Goal: Task Accomplishment & Management: Use online tool/utility

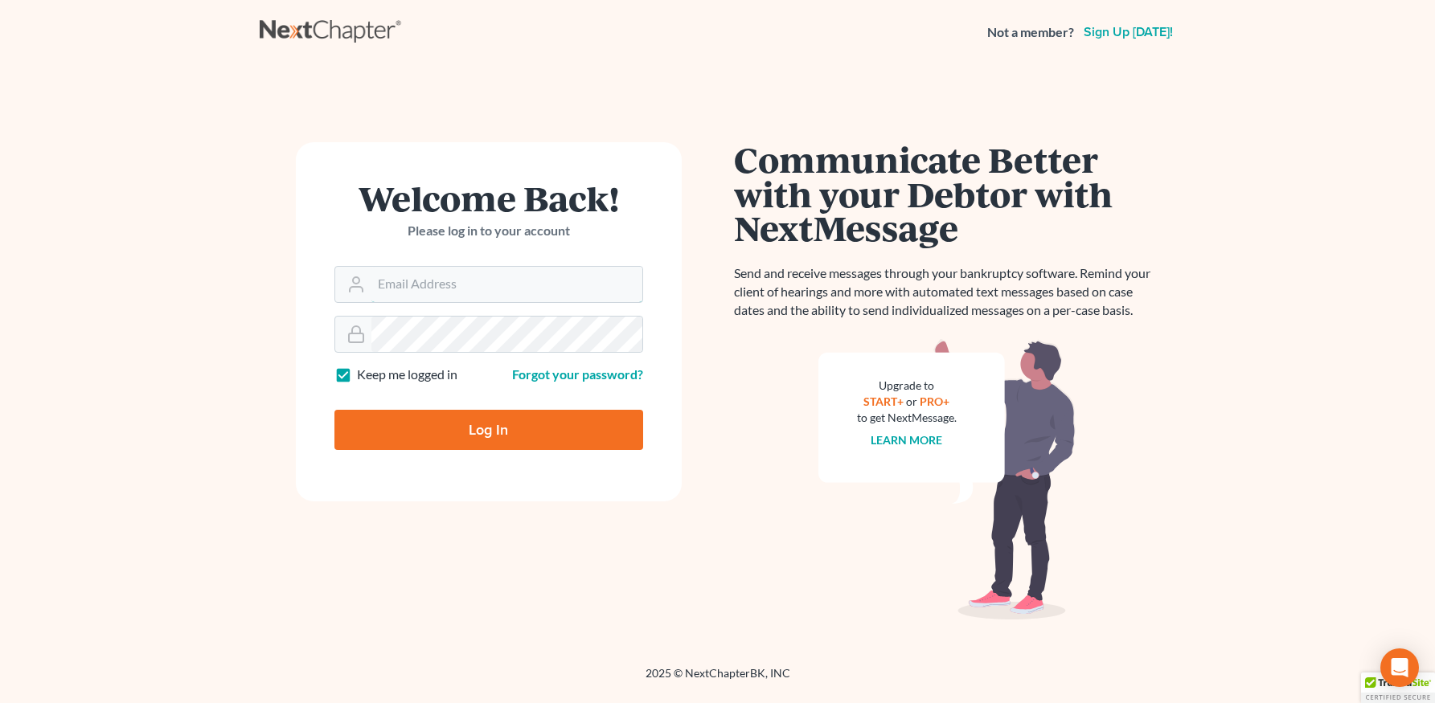
type input "[PERSON_NAME][EMAIL_ADDRESS][DOMAIN_NAME]"
click at [576, 423] on input "Log In" at bounding box center [488, 430] width 309 height 40
type input "Thinking..."
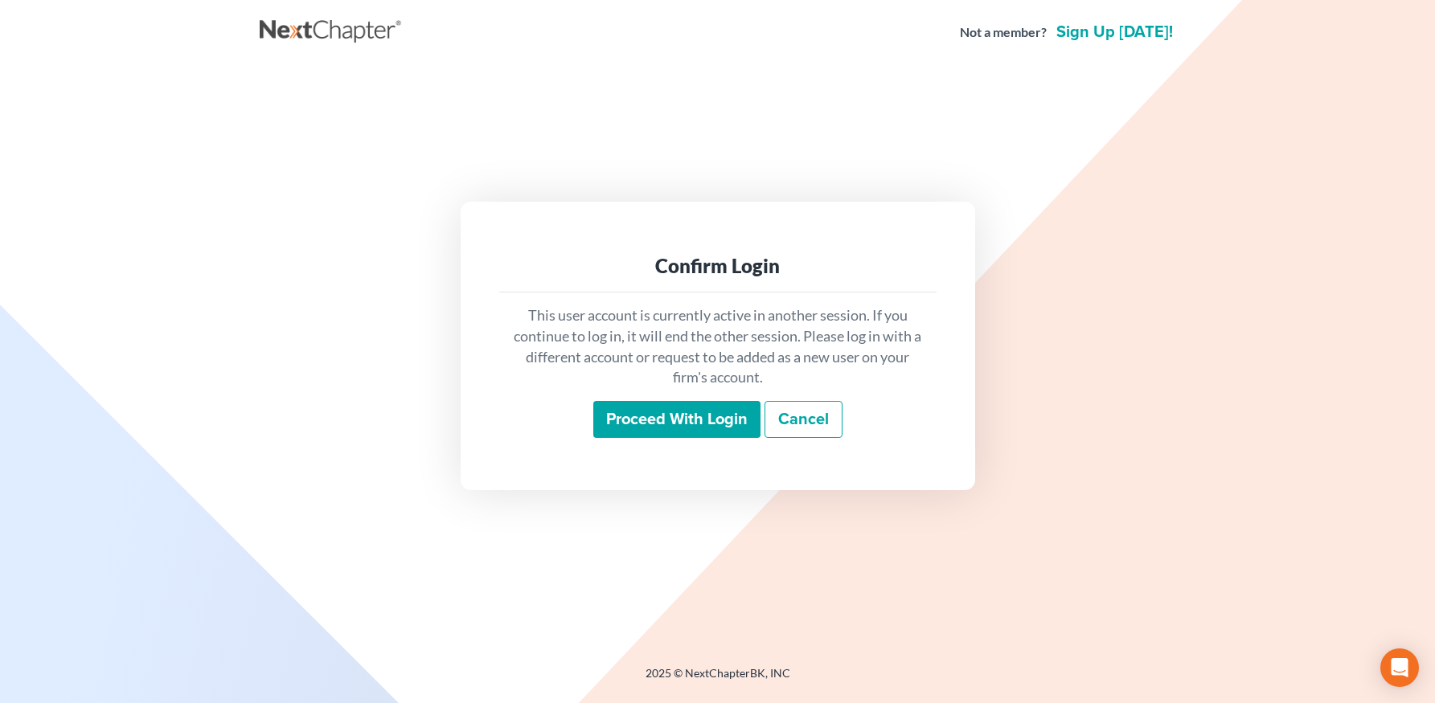
click at [661, 409] on input "Proceed with login" at bounding box center [676, 419] width 167 height 37
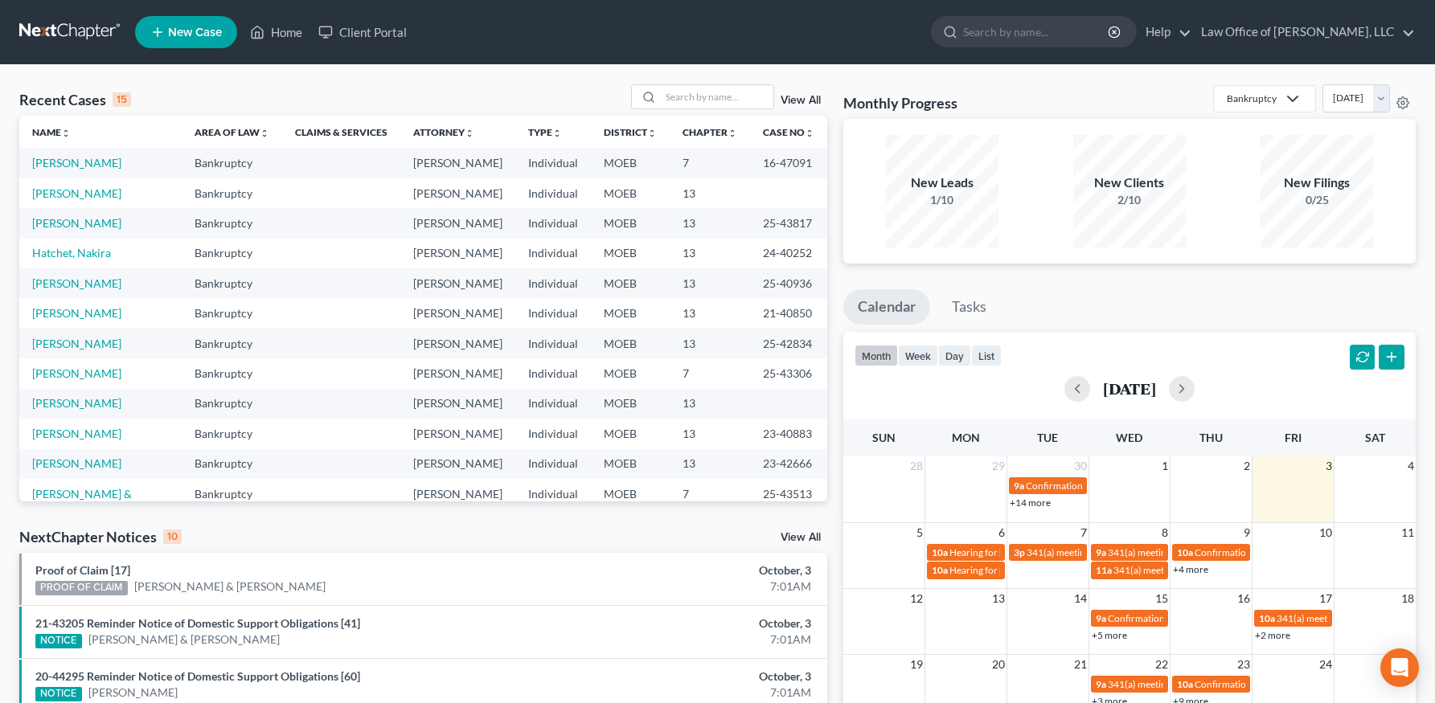
click at [96, 214] on td "[PERSON_NAME]" at bounding box center [100, 223] width 162 height 30
click at [93, 219] on link "[PERSON_NAME]" at bounding box center [76, 223] width 89 height 14
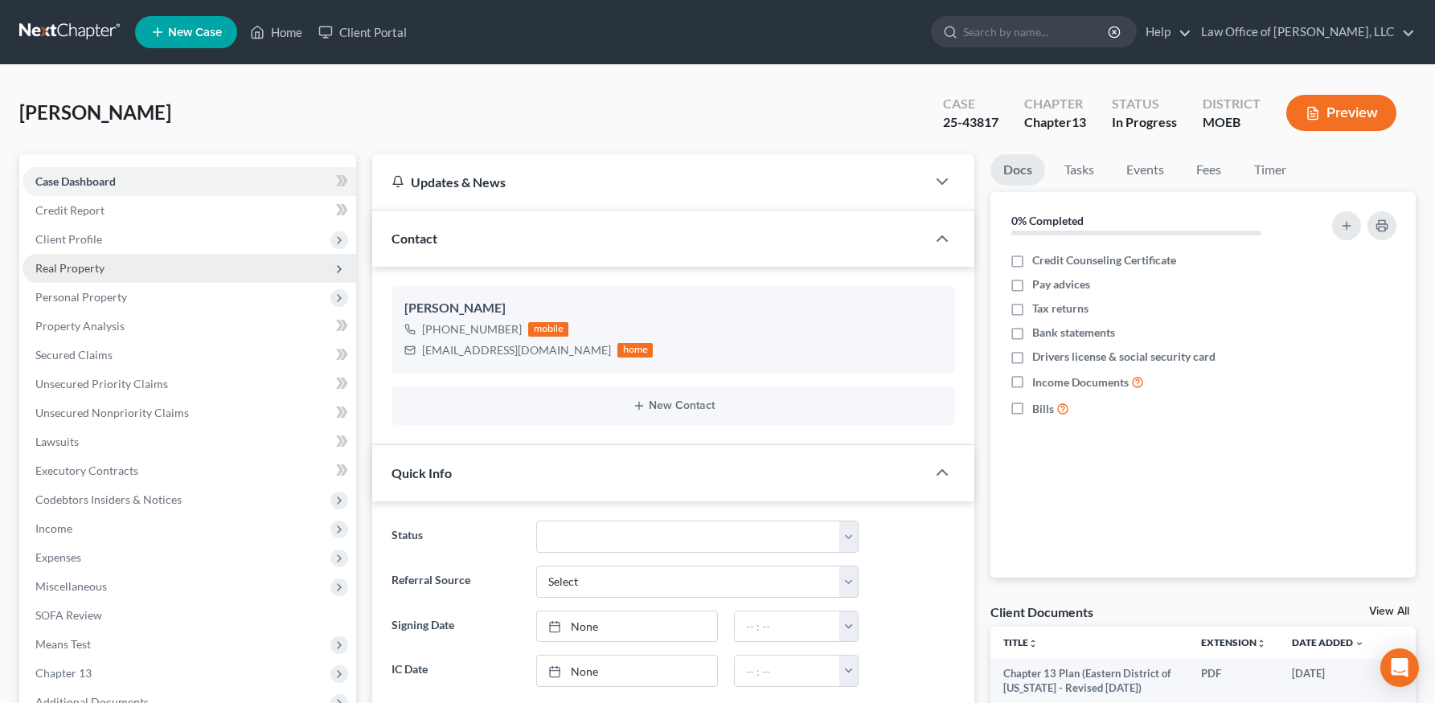
scroll to position [305, 0]
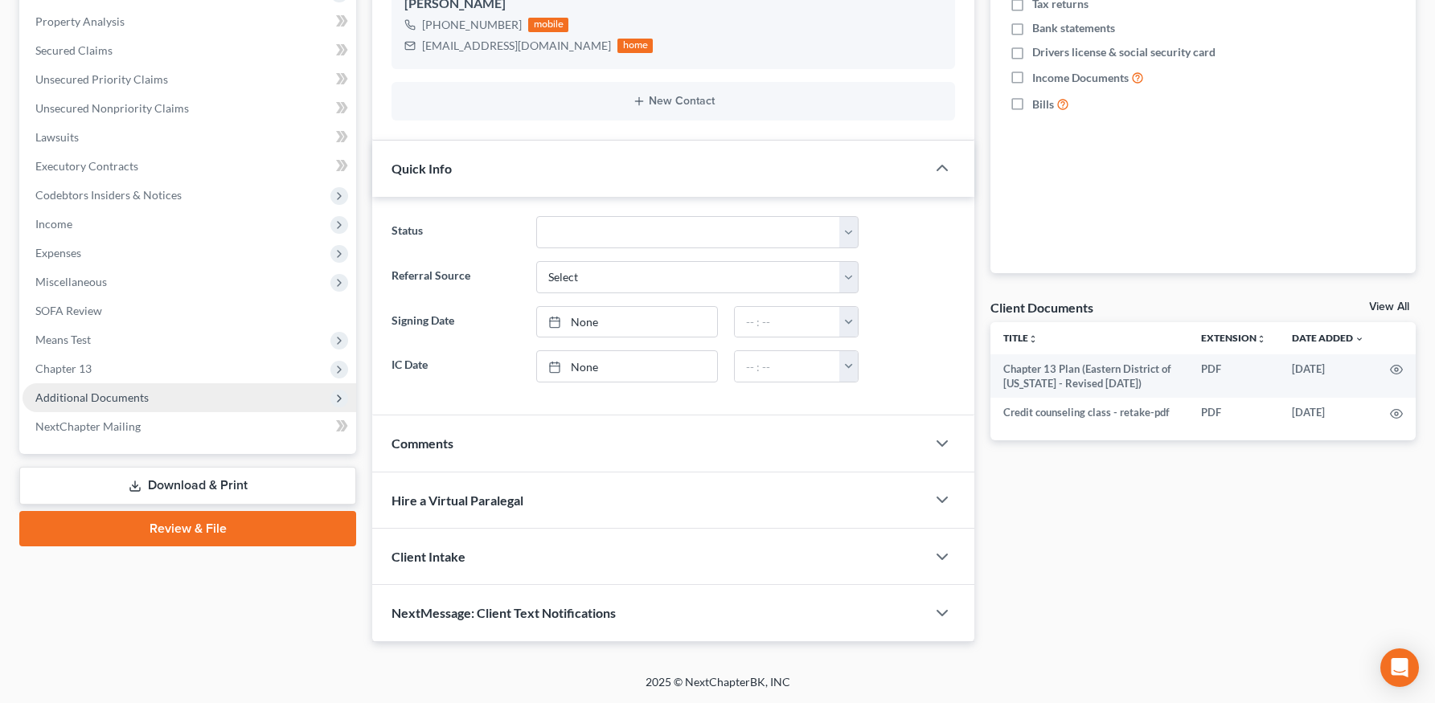
click at [66, 386] on span "Additional Documents" at bounding box center [190, 397] width 334 height 29
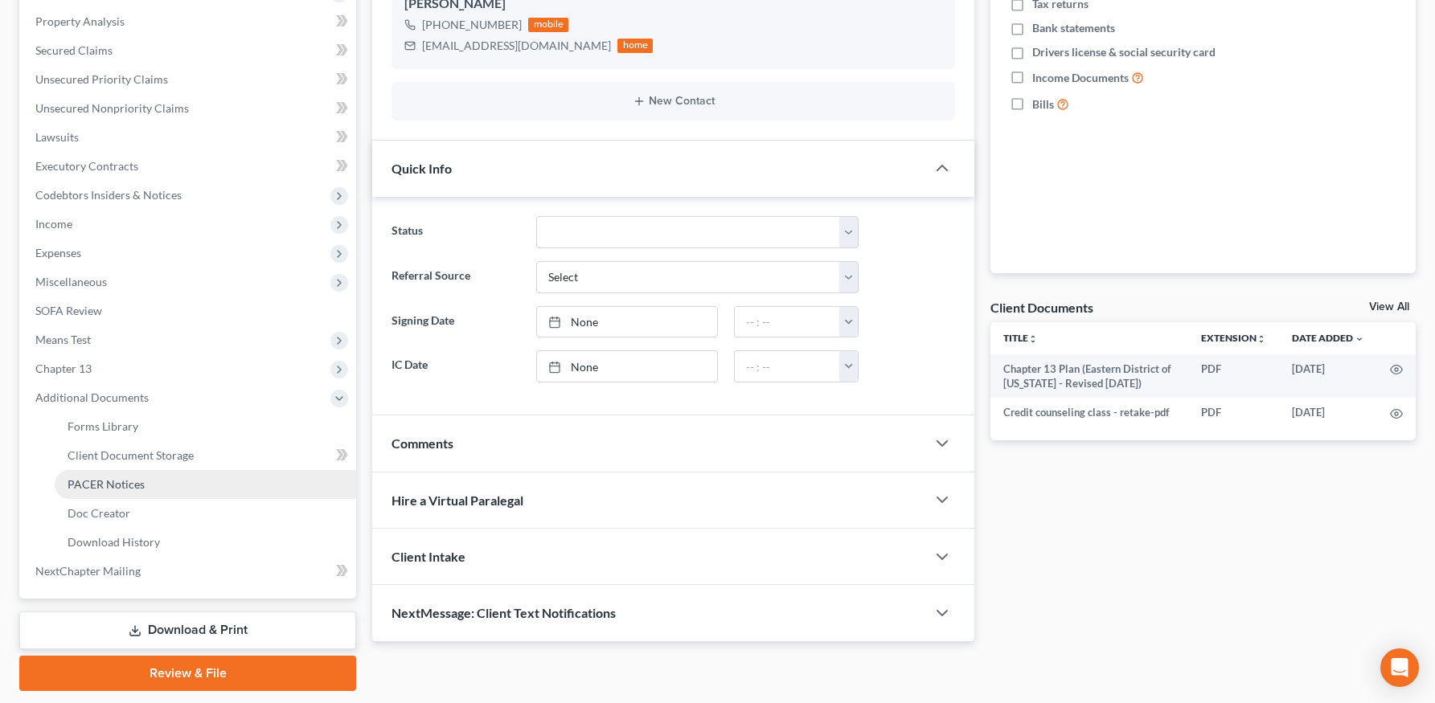
drag, startPoint x: 121, startPoint y: 474, endPoint x: 297, endPoint y: 489, distance: 177.4
click at [121, 474] on link "PACER Notices" at bounding box center [205, 484] width 301 height 29
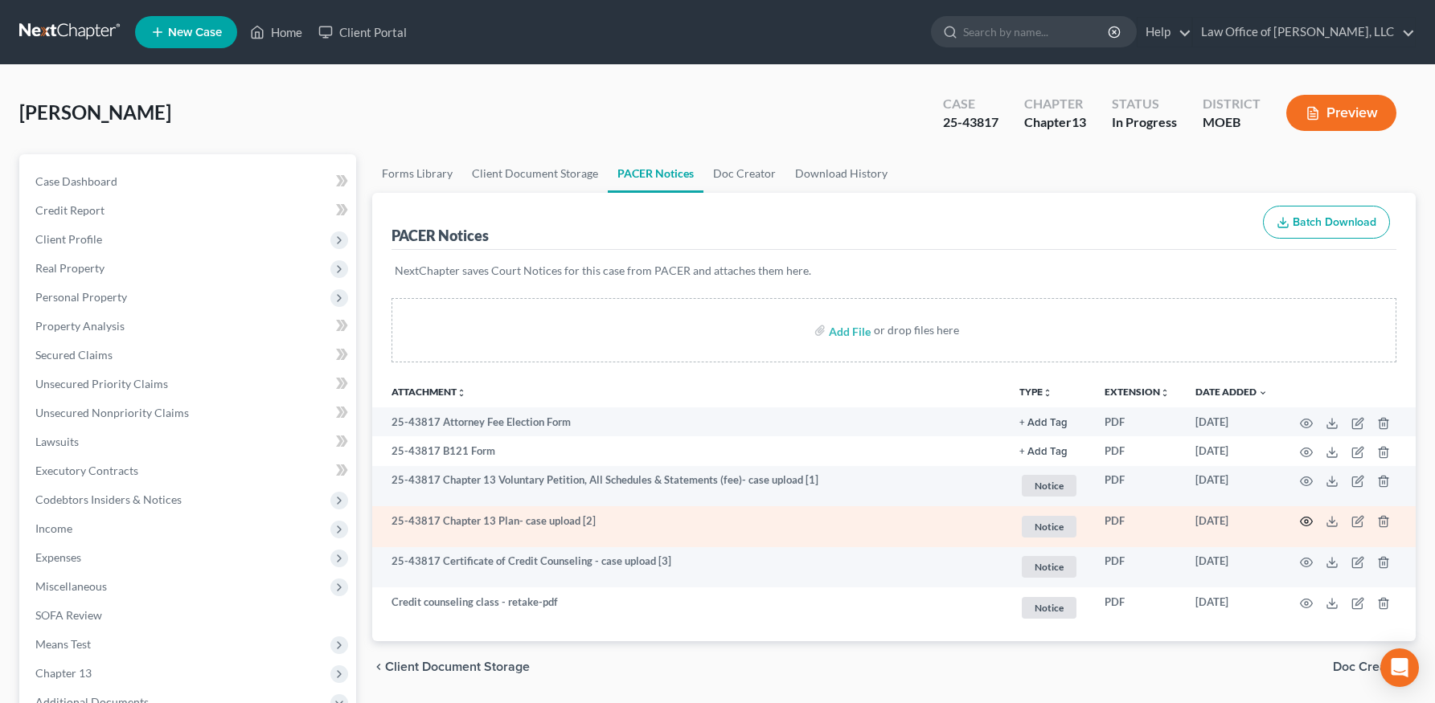
click at [1308, 522] on circle "button" at bounding box center [1306, 521] width 3 height 3
